Goal: Obtain resource: Obtain resource

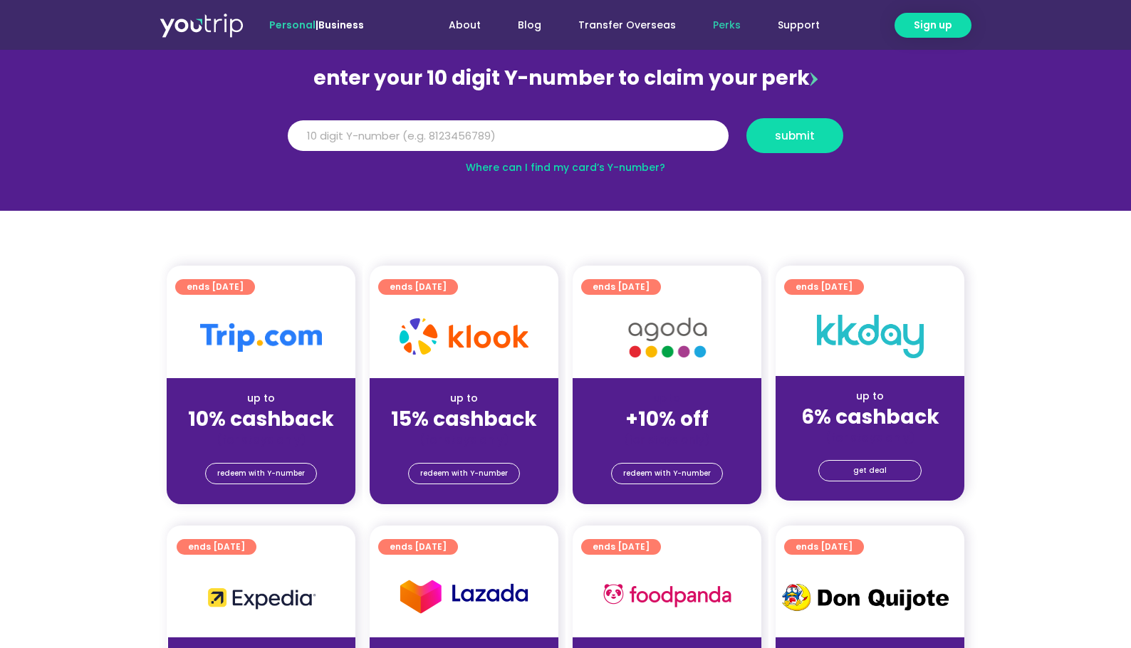
scroll to position [142, 0]
click at [281, 331] on img at bounding box center [261, 337] width 122 height 28
click at [256, 466] on span "redeem with Y-number" at bounding box center [261, 474] width 88 height 20
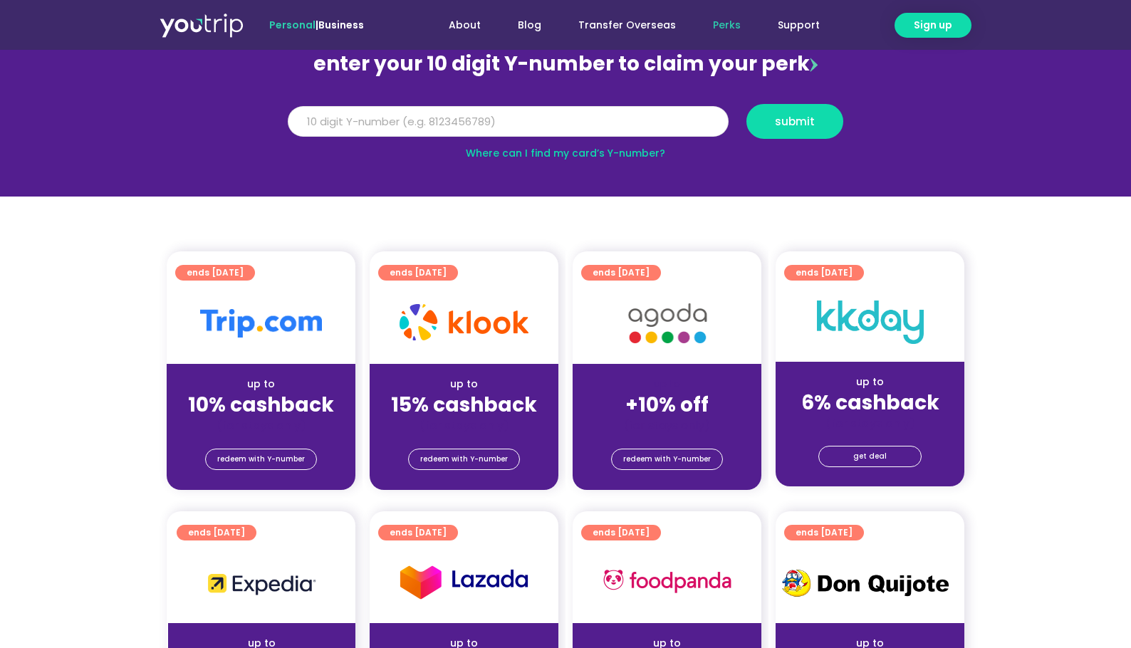
click at [465, 117] on input "Y Number" at bounding box center [508, 121] width 441 height 31
type input "8000000000"
click at [746, 104] on button "submit" at bounding box center [794, 121] width 97 height 35
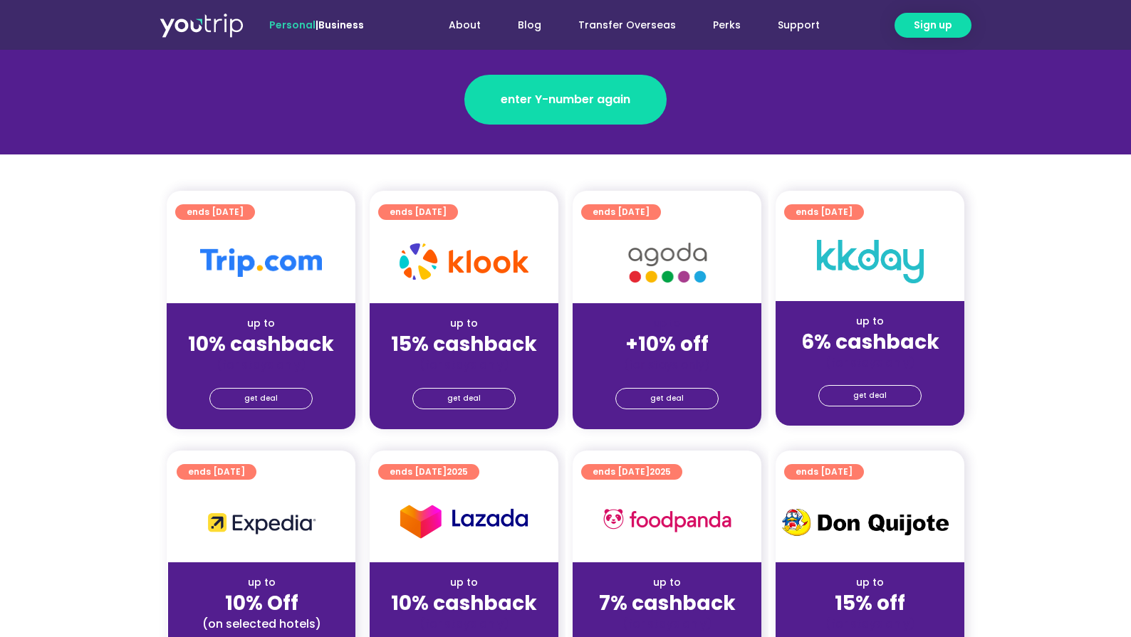
scroll to position [285, 0]
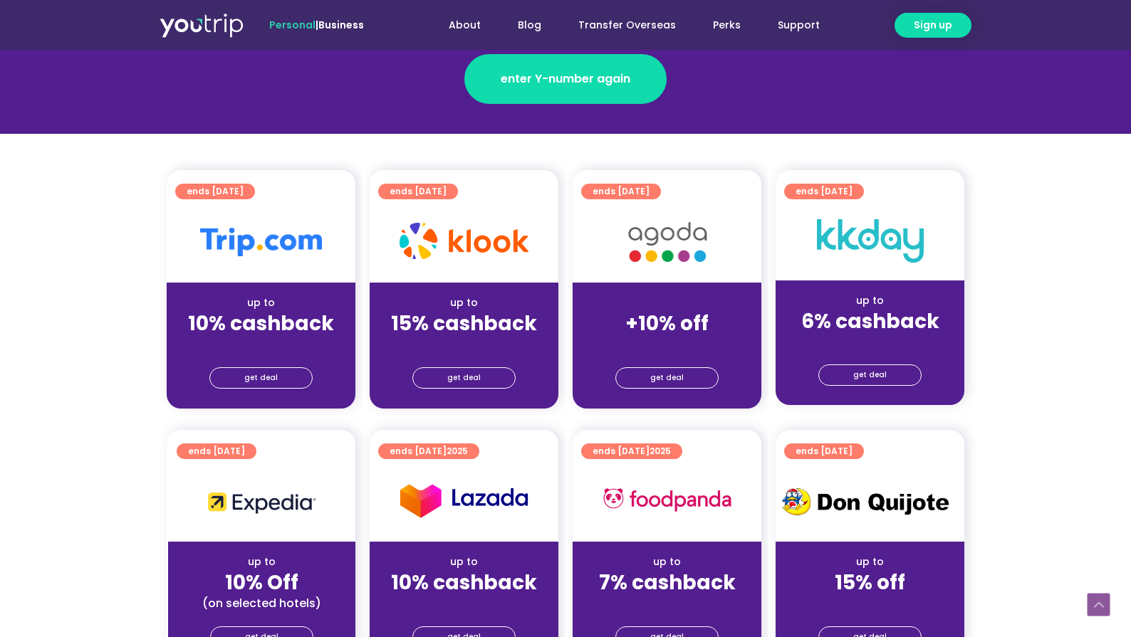
click at [283, 310] on strong "10% cashback" at bounding box center [261, 324] width 146 height 28
click at [264, 368] on span "get deal" at bounding box center [260, 378] width 33 height 20
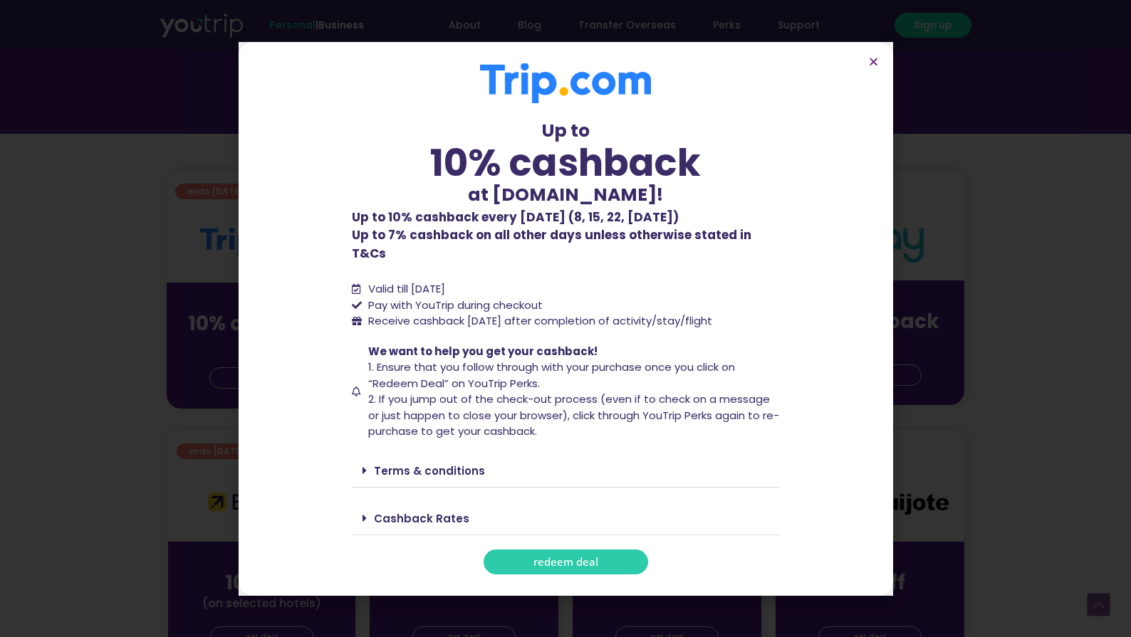
click at [445, 464] on link "Terms & conditions" at bounding box center [429, 471] width 111 height 15
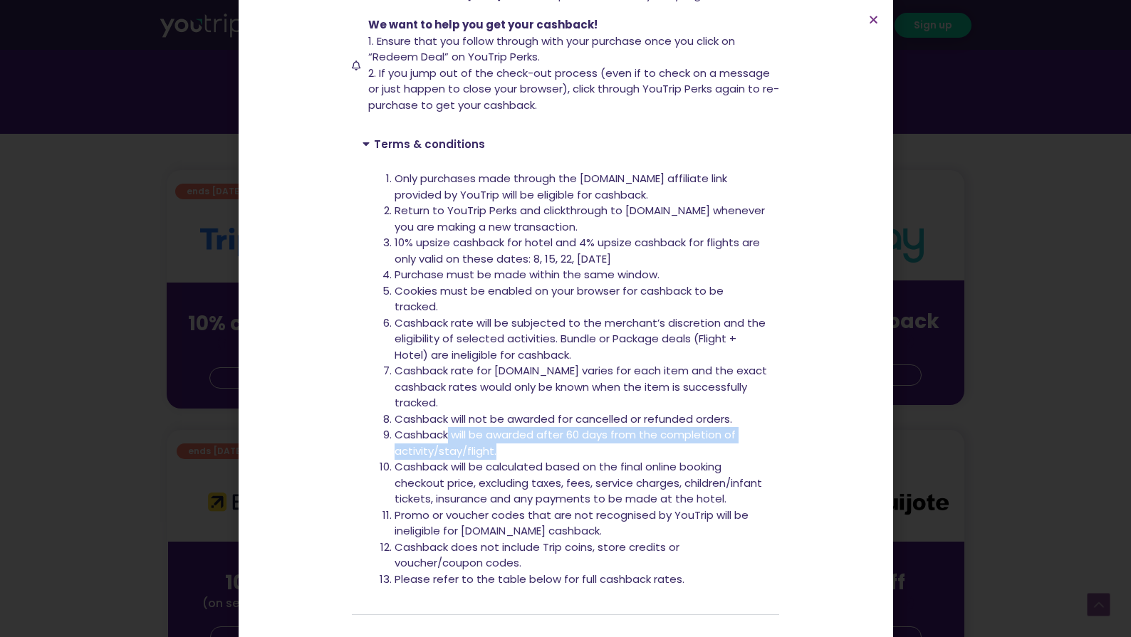
drag, startPoint x: 449, startPoint y: 417, endPoint x: 518, endPoint y: 436, distance: 71.5
click at [518, 436] on li "Cashback will be awarded after 60 days from the completion of activity/stay/fli…" at bounding box center [582, 443] width 374 height 32
copy li "will be awarded after 60 days from the completion of activity/stay/flight."
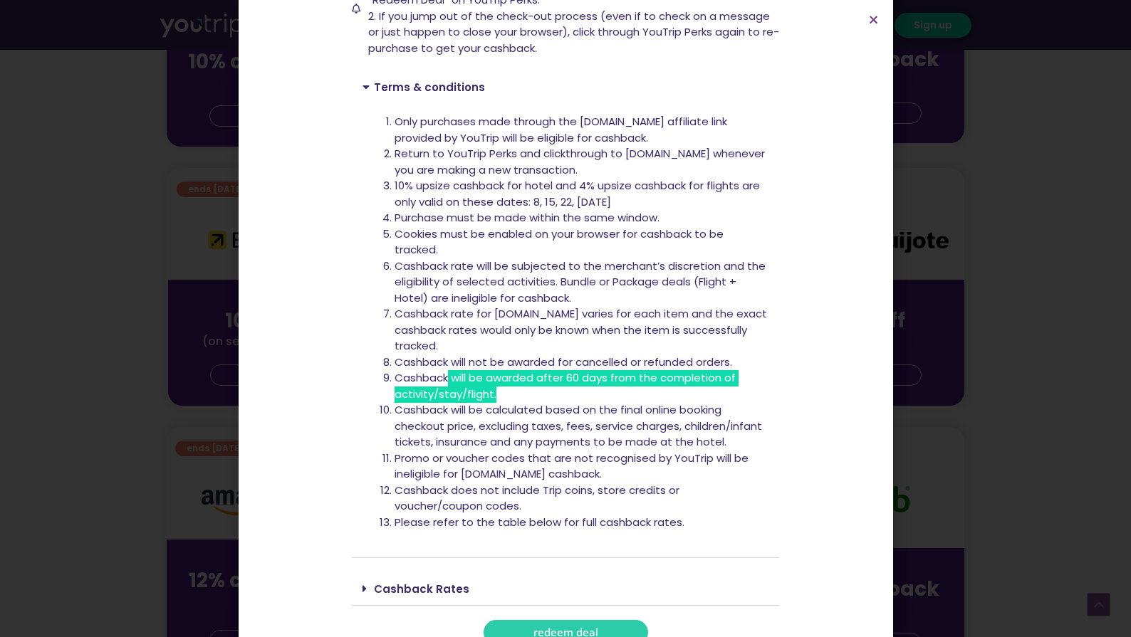
scroll to position [570, 0]
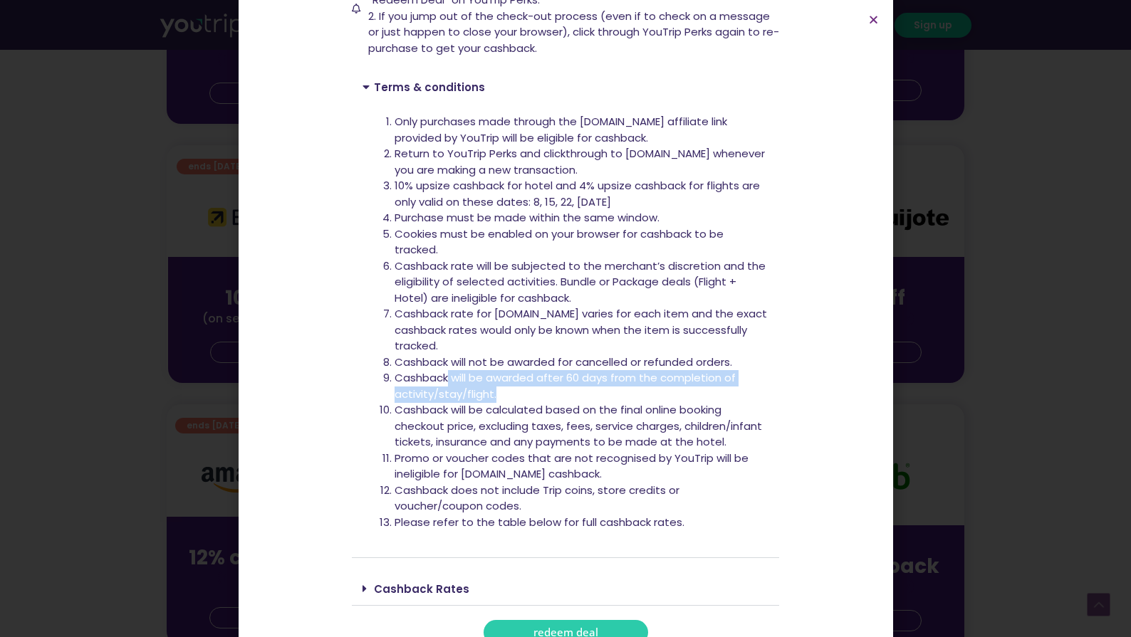
click at [427, 582] on link "Cashback Rates" at bounding box center [421, 589] width 95 height 15
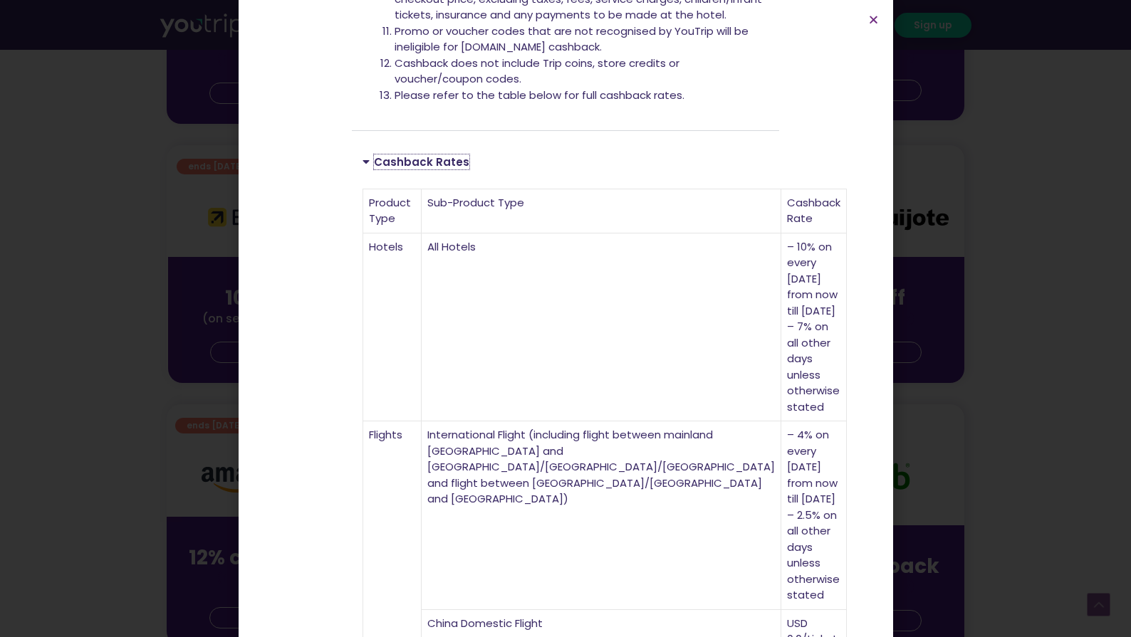
scroll to position [870, 0]
